Goal: Task Accomplishment & Management: Complete application form

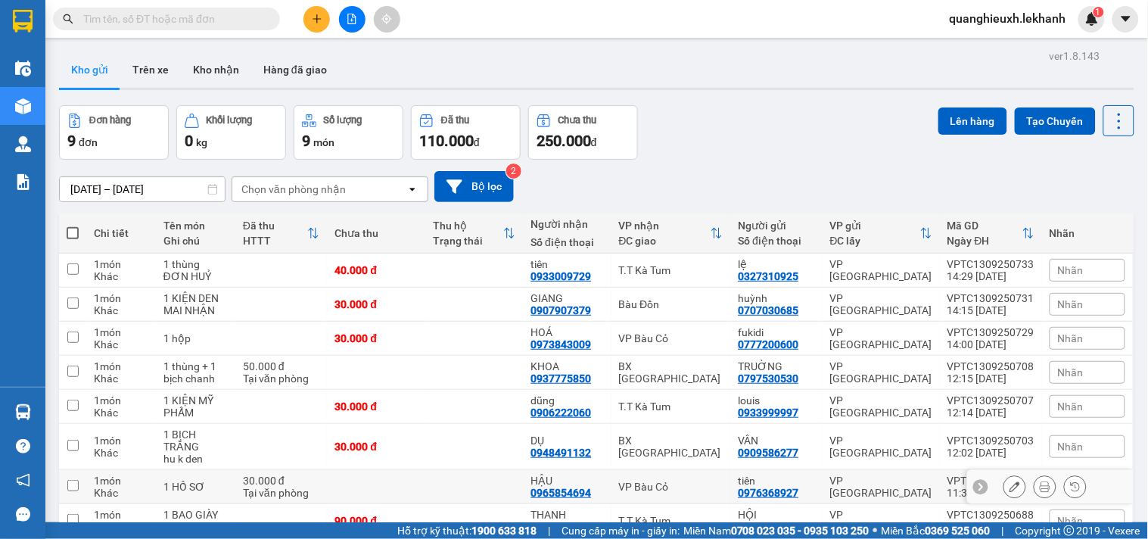
scroll to position [111, 0]
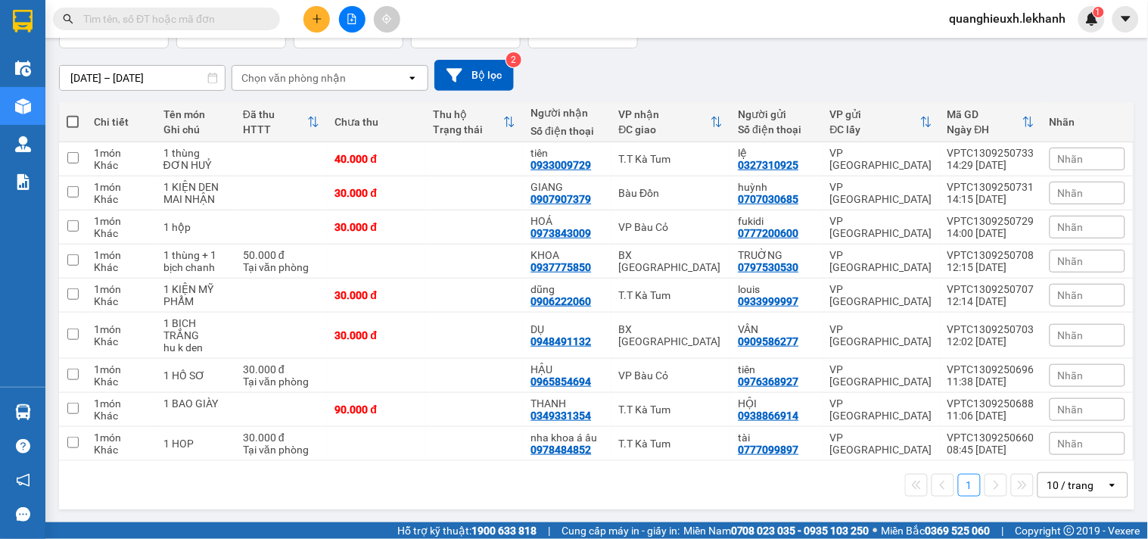
click at [314, 28] on button at bounding box center [316, 19] width 26 height 26
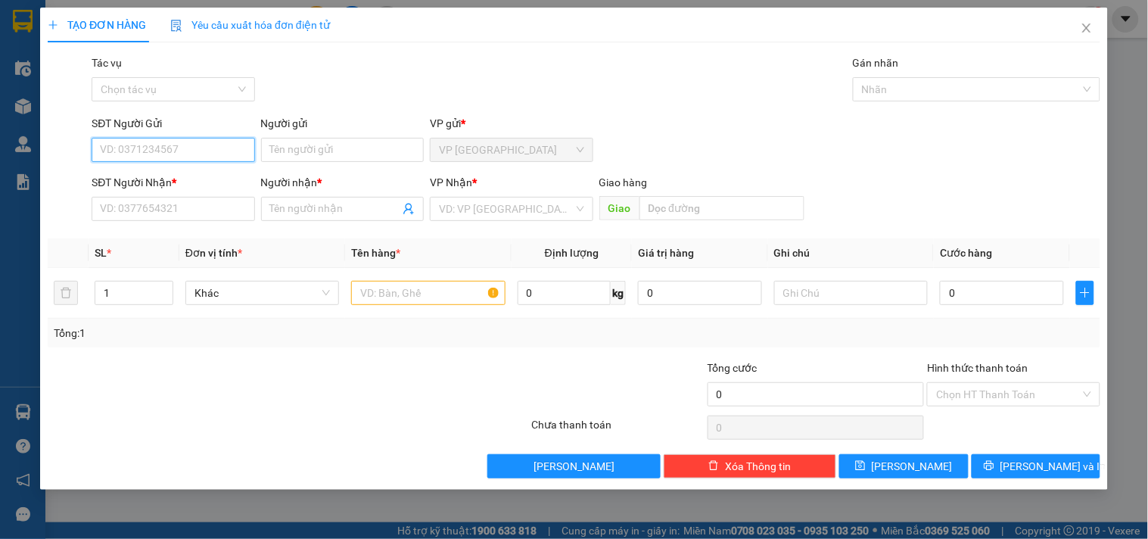
click at [225, 155] on input "SĐT Người Gửi" at bounding box center [173, 150] width 163 height 24
type input "0913622222"
click at [222, 176] on div "0913622222 - bình" at bounding box center [173, 180] width 145 height 17
type input "bình"
type input "0906095464"
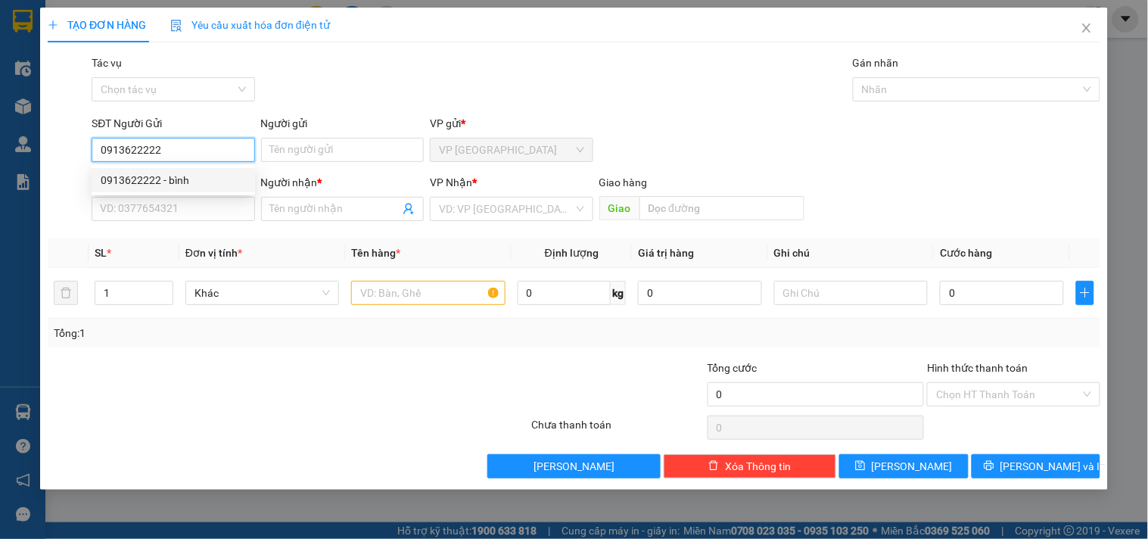
type input "NGA"
type input "50.000"
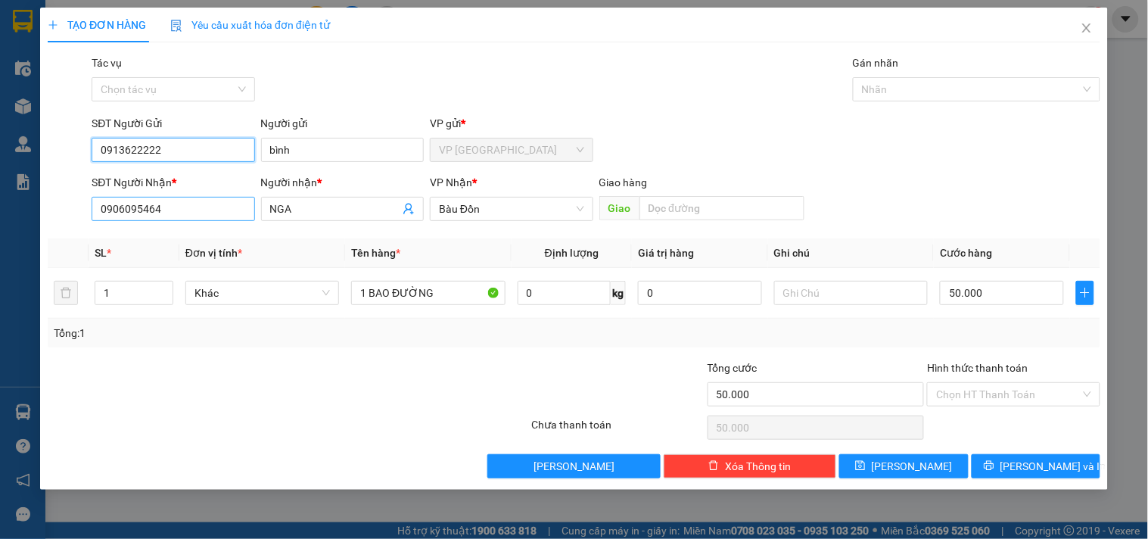
type input "0913622222"
click at [203, 215] on input "0906095464" at bounding box center [173, 209] width 163 height 24
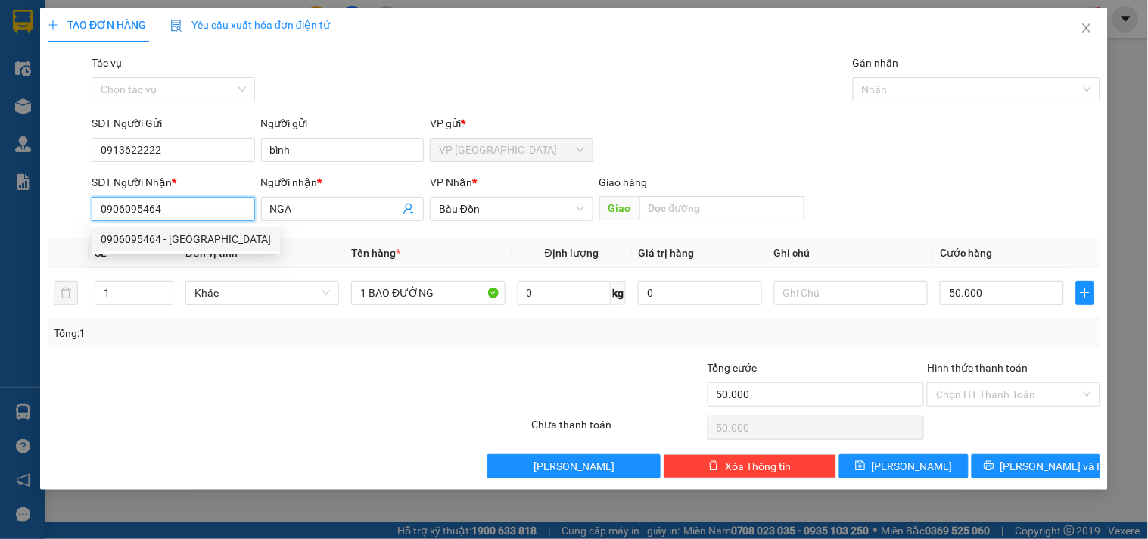
click at [203, 213] on input "0906095464" at bounding box center [173, 209] width 163 height 24
drag, startPoint x: 203, startPoint y: 213, endPoint x: 73, endPoint y: 213, distance: 129.4
click at [76, 213] on div "SĐT Người Nhận * 0906095464 Người nhận * NGA VP Nhận * Bàu Đồn Giao hàng Giao" at bounding box center [573, 200] width 1055 height 53
type input "0363602667"
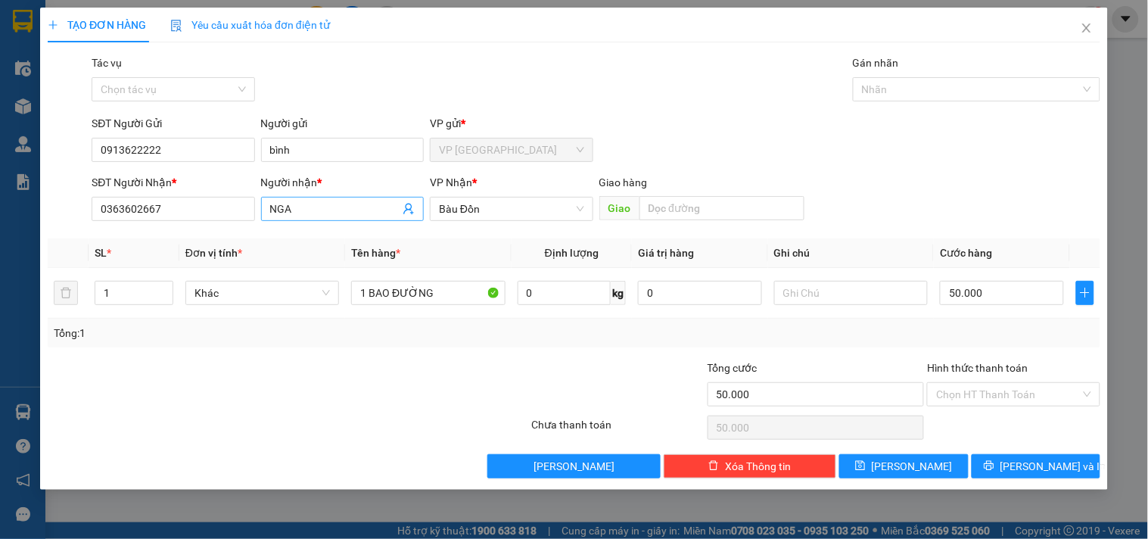
drag, startPoint x: 308, startPoint y: 228, endPoint x: 281, endPoint y: 220, distance: 28.3
click at [281, 220] on div "Transit Pickup Surcharge Ids Transit Deliver Surcharge Ids Transit Deliver Surc…" at bounding box center [574, 266] width 1052 height 424
drag, startPoint x: 309, startPoint y: 208, endPoint x: 192, endPoint y: 207, distance: 116.5
click at [192, 207] on div "SĐT Người Nhận * 0363602667 Người nhận * NGA NGA VP Nhận * Bàu Đồn Giao hàng Gi…" at bounding box center [596, 200] width 1014 height 53
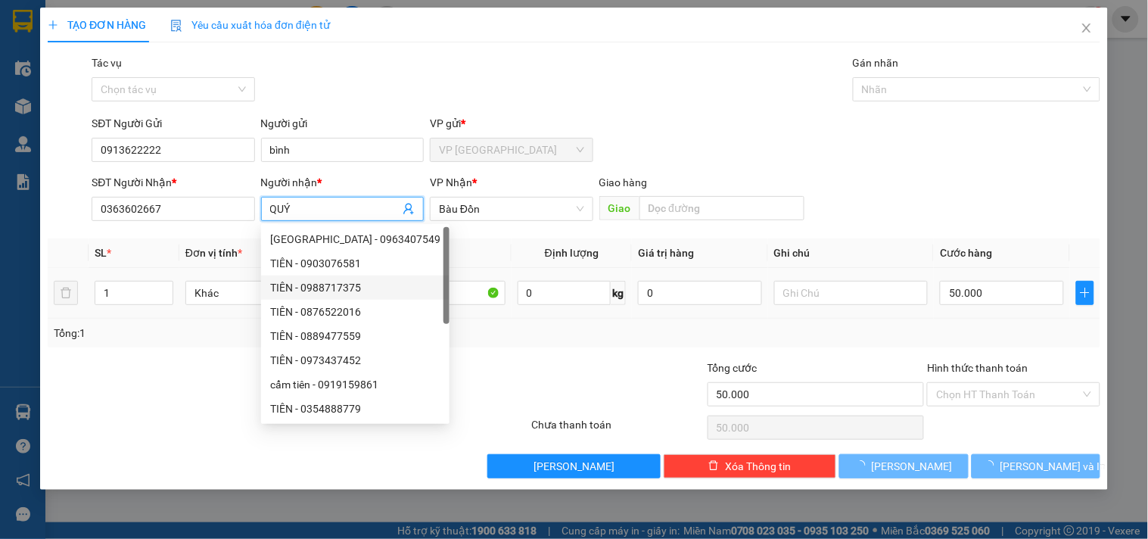
type input "QUÝ"
click at [246, 278] on div "Khác" at bounding box center [262, 293] width 154 height 30
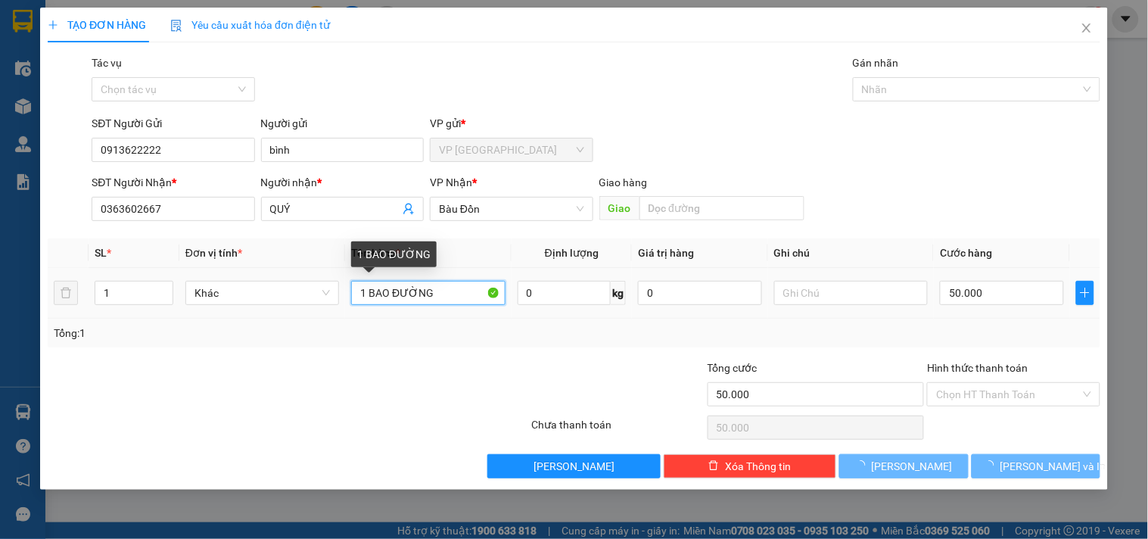
click at [443, 291] on input "1 BAO ĐƯỜNG" at bounding box center [428, 293] width 154 height 24
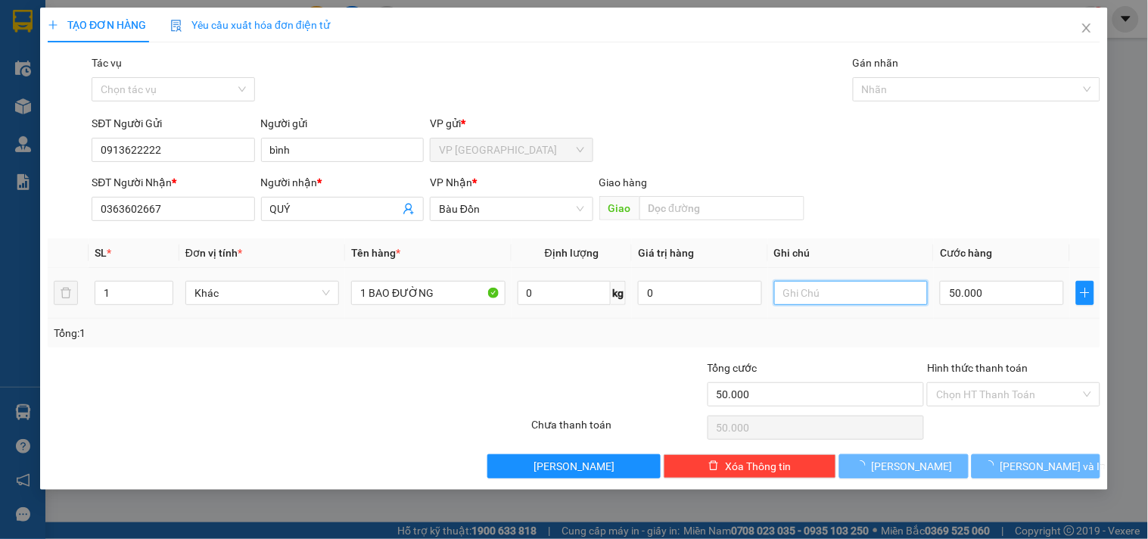
click at [837, 299] on input "text" at bounding box center [851, 293] width 154 height 24
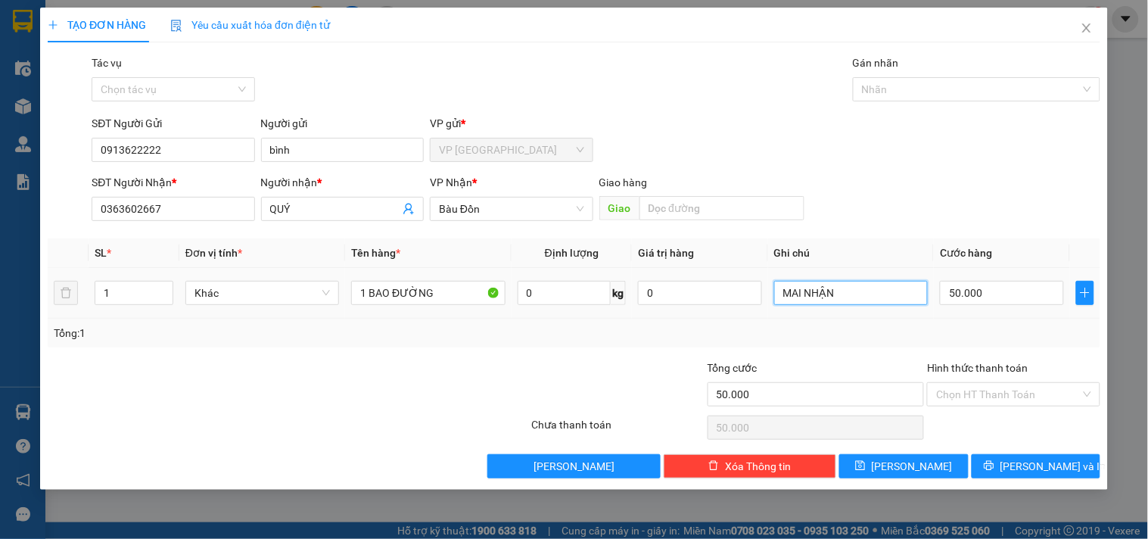
type input "MAI NHẬN"
click at [938, 275] on td "50.000" at bounding box center [1002, 293] width 136 height 51
click at [963, 291] on input "50.000" at bounding box center [1002, 293] width 124 height 24
type input "8"
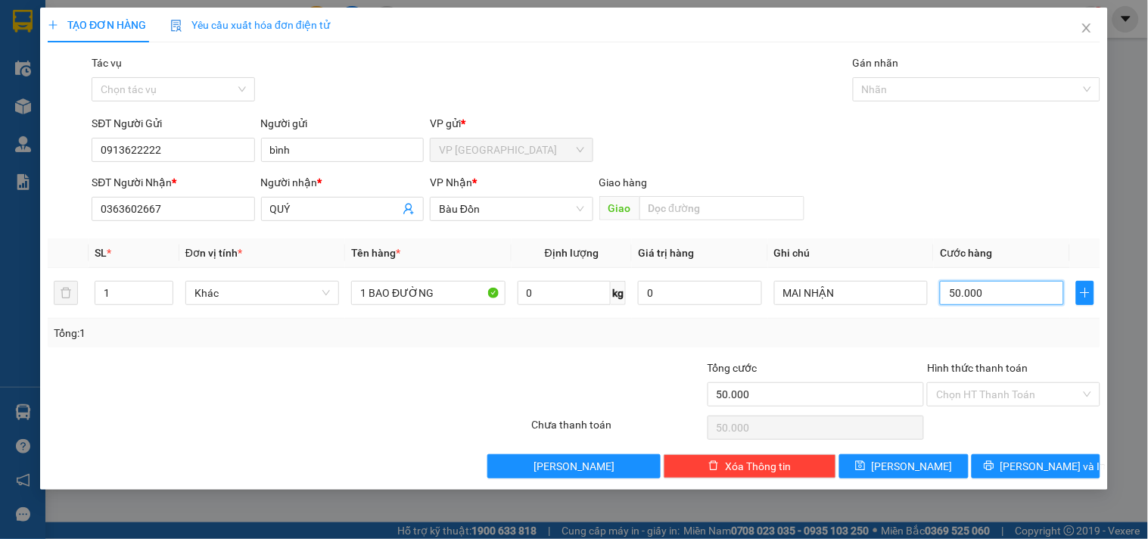
type input "8"
type input "80"
type input "800"
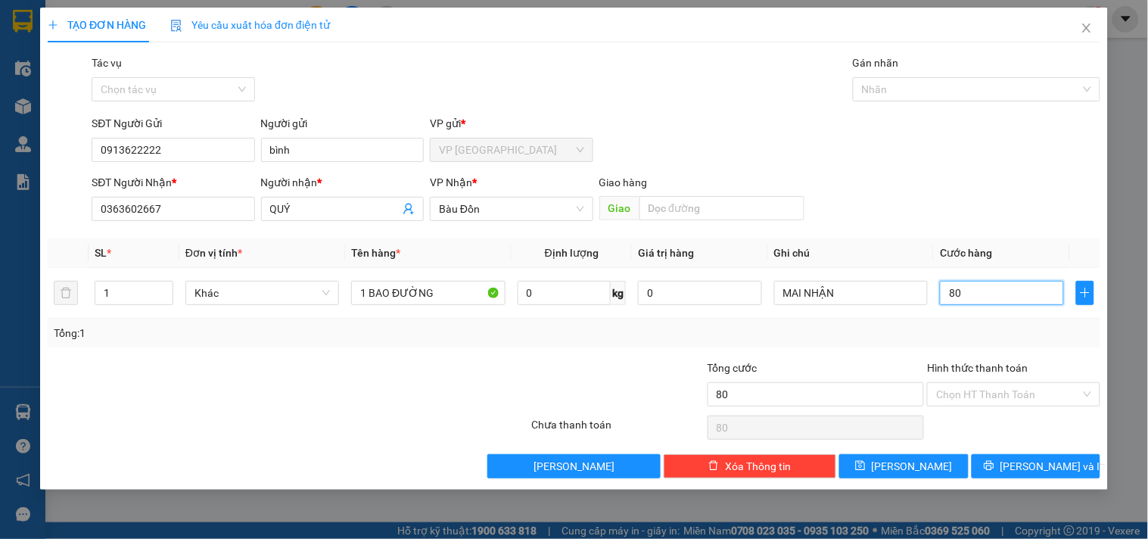
type input "800"
type input "8.000"
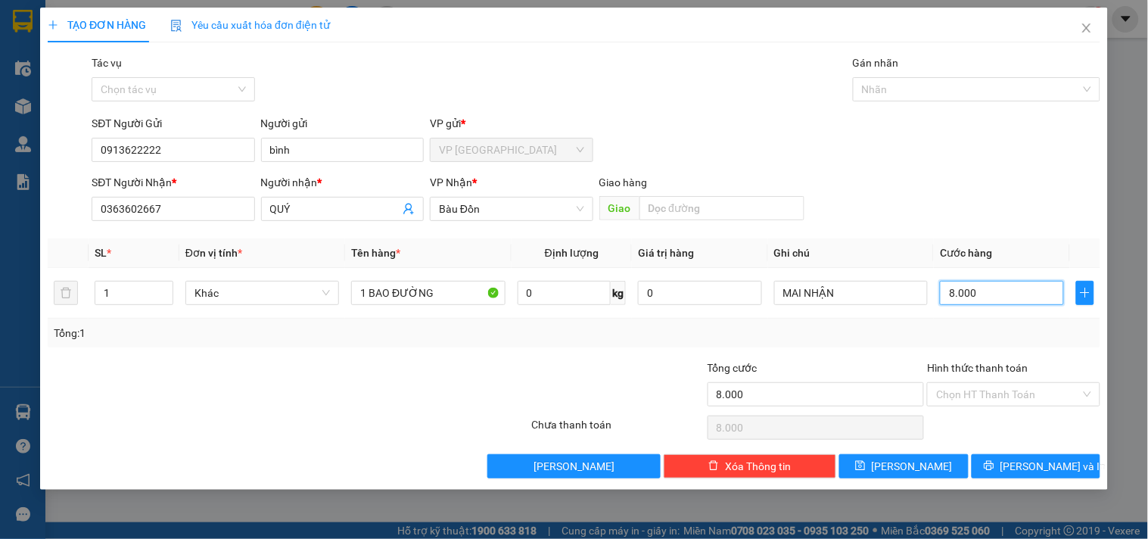
type input "80.000"
click at [996, 395] on input "Hình thức thanh toán" at bounding box center [1008, 394] width 144 height 23
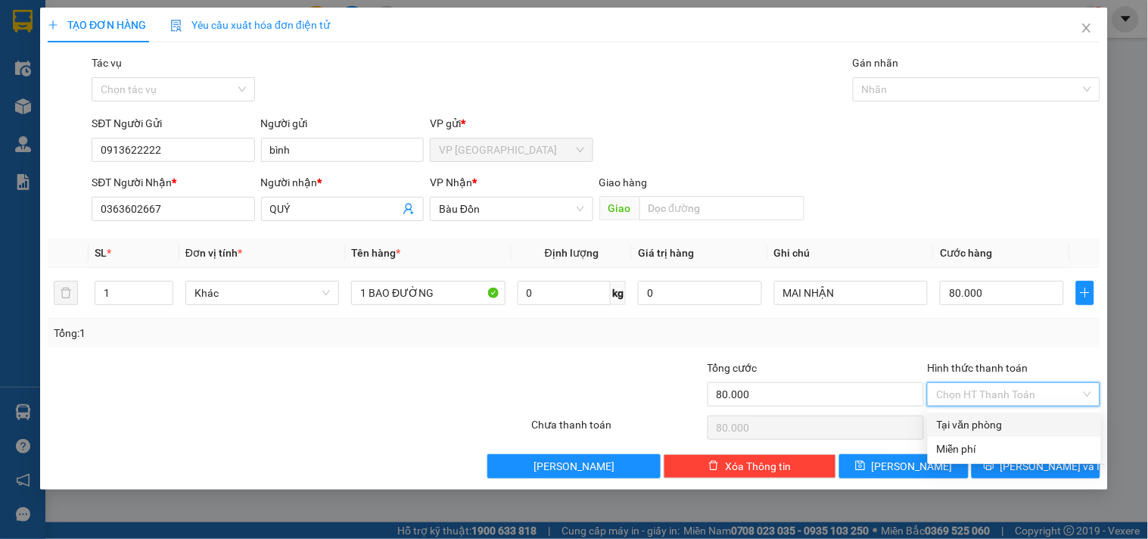
click at [986, 428] on div "Tại văn phòng" at bounding box center [1014, 424] width 155 height 17
type input "0"
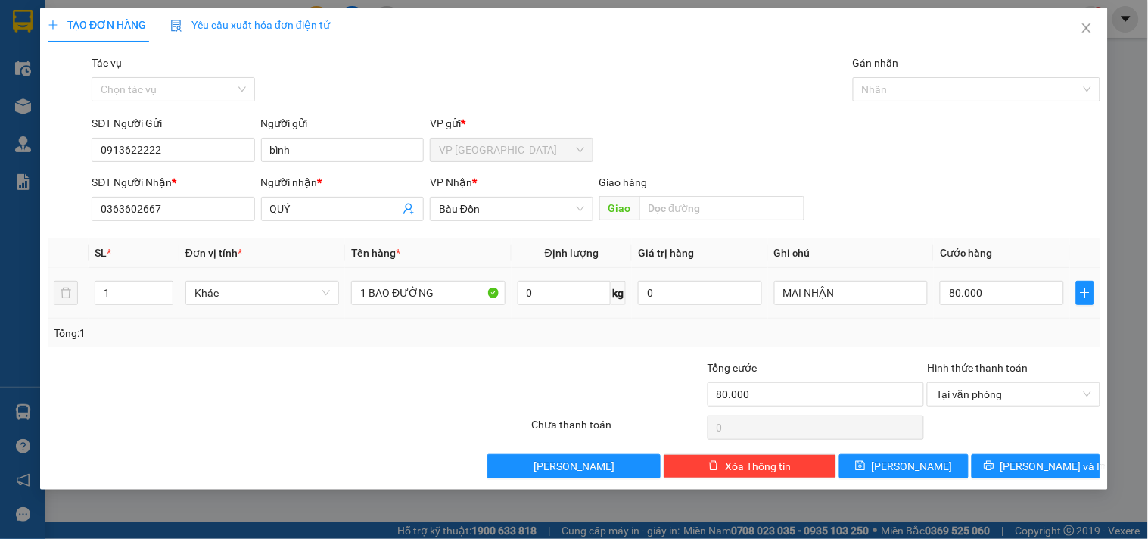
click at [811, 318] on td "MAI NHẬN" at bounding box center [851, 293] width 166 height 51
click at [1036, 467] on span "[PERSON_NAME] và In" at bounding box center [1053, 466] width 106 height 17
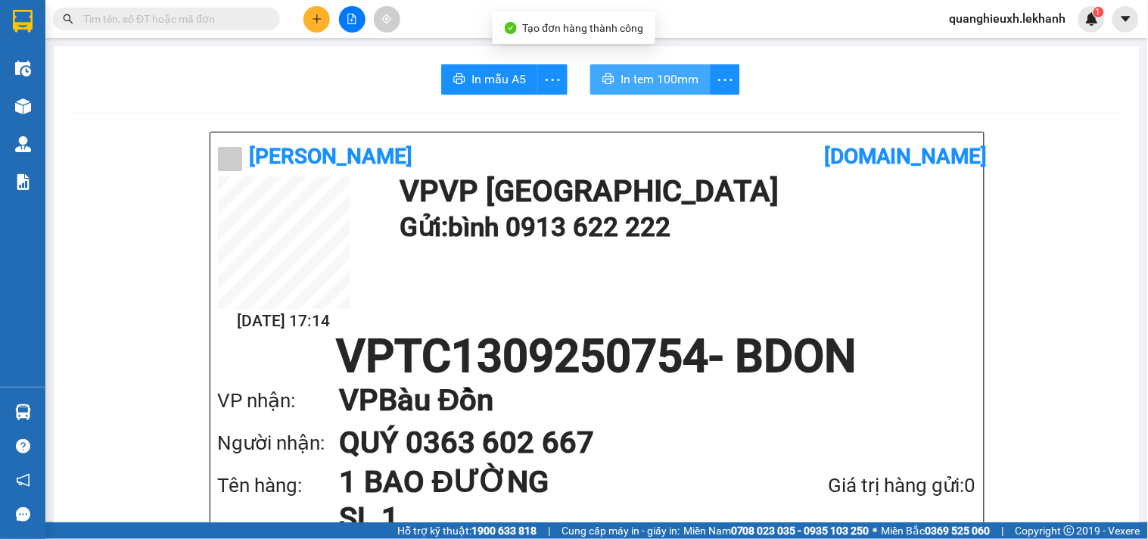
click at [648, 83] on span "In tem 100mm" at bounding box center [659, 79] width 78 height 19
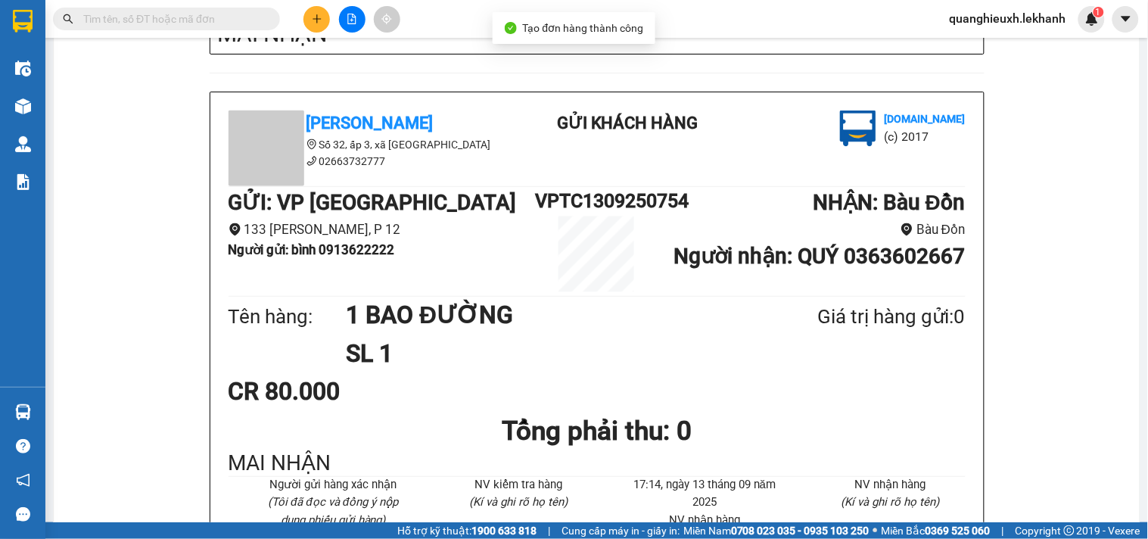
scroll to position [601, 0]
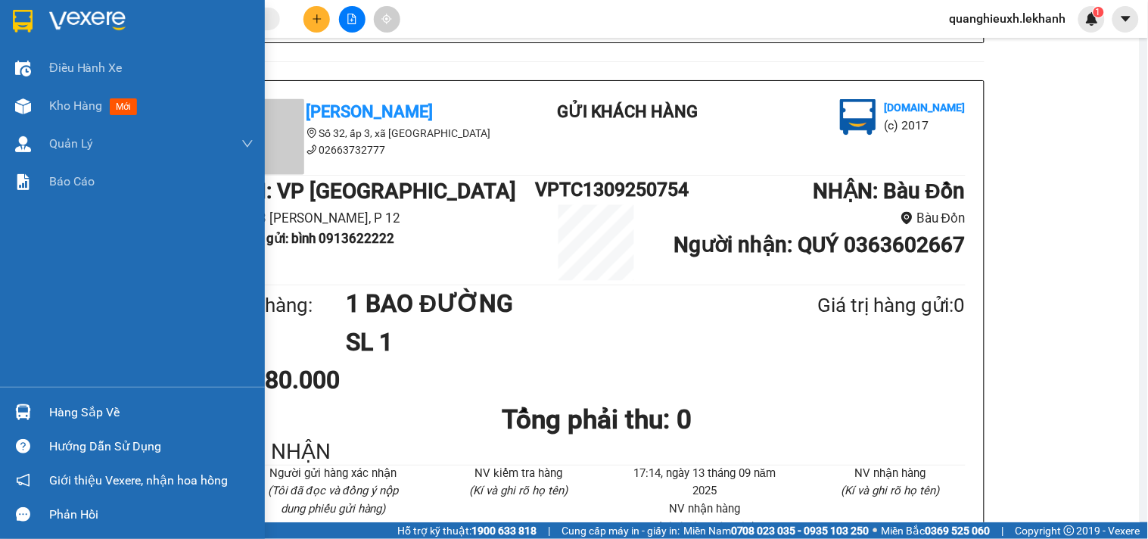
click at [16, 17] on img at bounding box center [23, 21] width 20 height 23
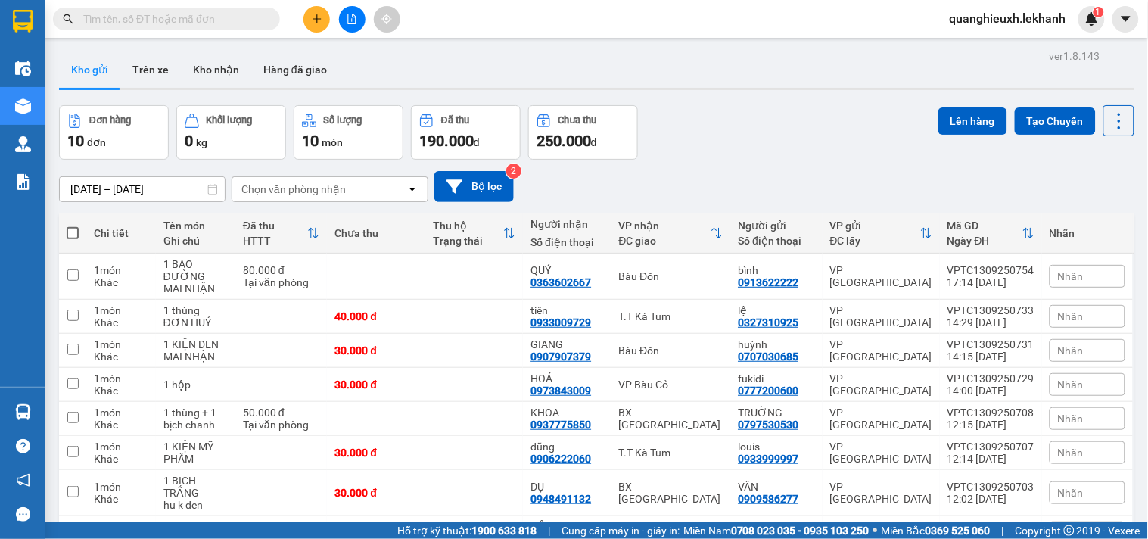
scroll to position [36, 0]
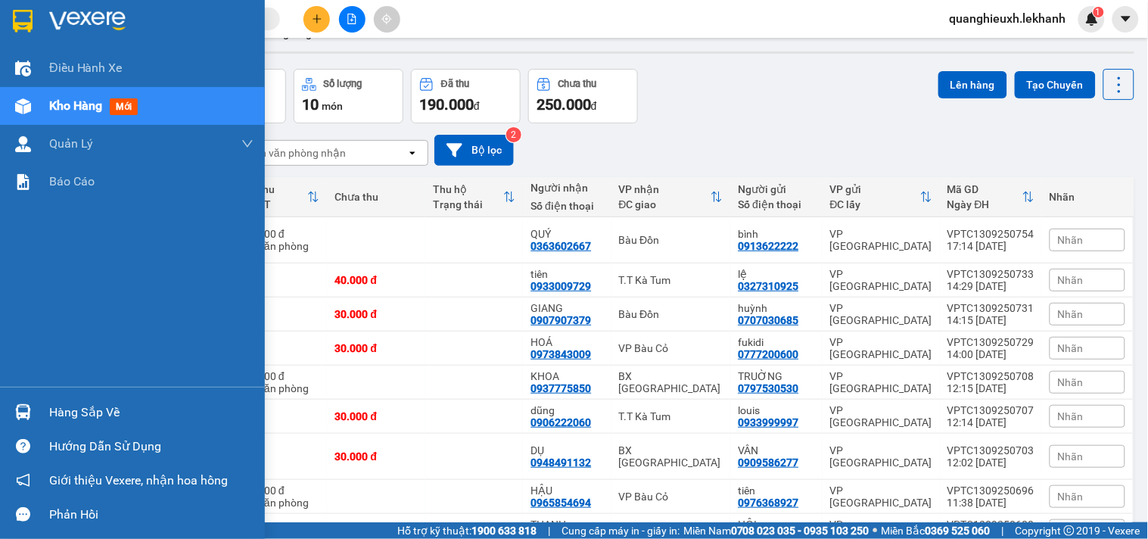
click at [30, 5] on div at bounding box center [132, 24] width 265 height 49
click at [41, 20] on div at bounding box center [132, 24] width 265 height 49
